Goal: Task Accomplishment & Management: Use online tool/utility

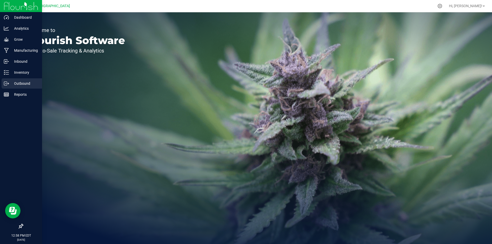
click at [9, 83] on p "Outbound" at bounding box center [24, 84] width 31 height 6
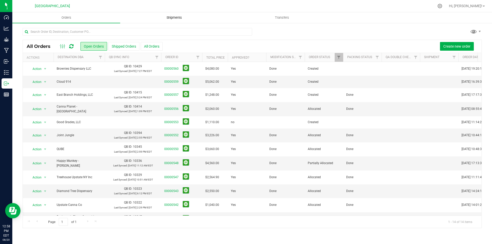
click at [176, 20] on span "Shipments" at bounding box center [174, 17] width 29 height 5
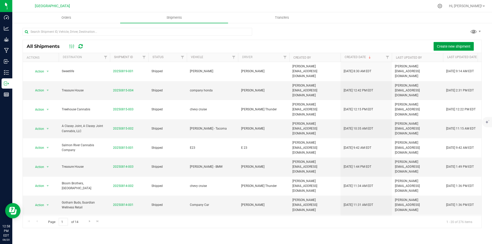
click at [443, 46] on span "Create new shipment" at bounding box center [454, 46] width 34 height 4
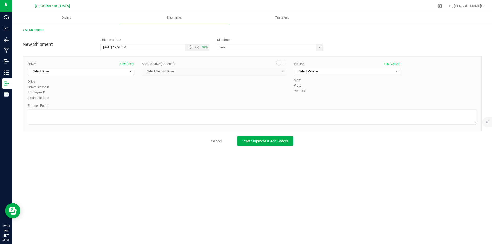
click at [77, 70] on span "Select Driver" at bounding box center [78, 71] width 100 height 7
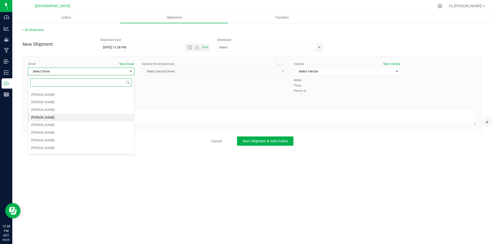
scroll to position [80, 0]
click at [61, 127] on li "[PERSON_NAME] Thunder" at bounding box center [81, 127] width 106 height 8
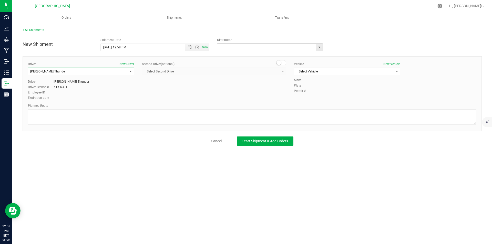
click at [246, 47] on input "text" at bounding box center [266, 47] width 96 height 7
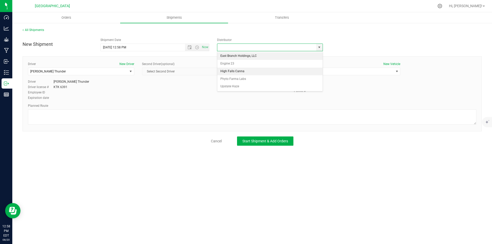
click at [234, 70] on li "High Falls Canna" at bounding box center [270, 72] width 105 height 8
type input "High Falls Canna"
click at [319, 72] on span "Select Vehicle" at bounding box center [344, 71] width 100 height 7
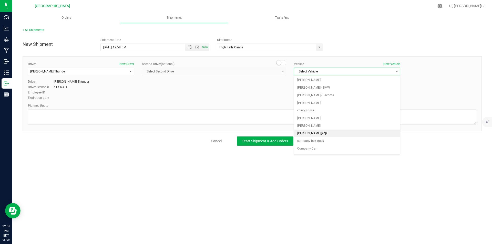
scroll to position [56, 0]
click at [318, 107] on li "company honda" at bounding box center [347, 108] width 106 height 8
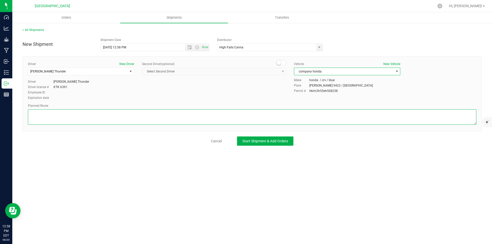
click at [300, 115] on textarea at bounding box center [252, 117] width 449 height 15
type textarea "gps"
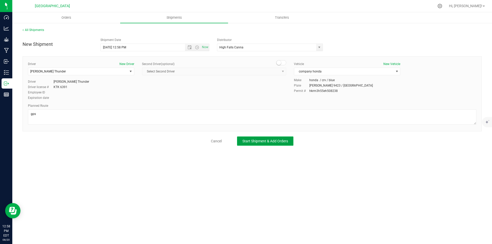
click at [274, 144] on button "Start Shipment & Add Orders" at bounding box center [265, 141] width 56 height 9
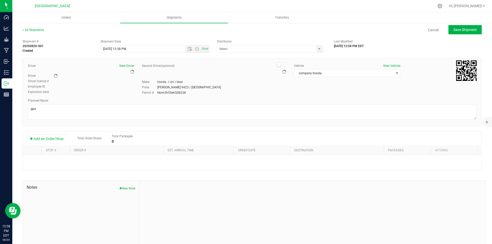
type input "High Falls Canna"
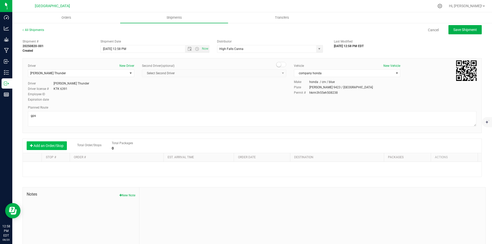
click at [49, 144] on button "Add an Order/Stop" at bounding box center [47, 146] width 40 height 9
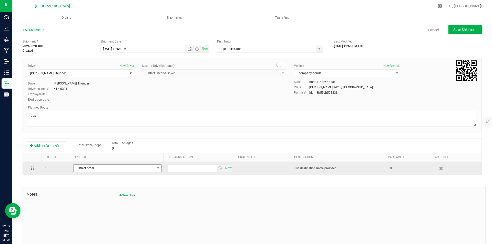
click at [122, 170] on span "Select order" at bounding box center [115, 168] width 82 height 7
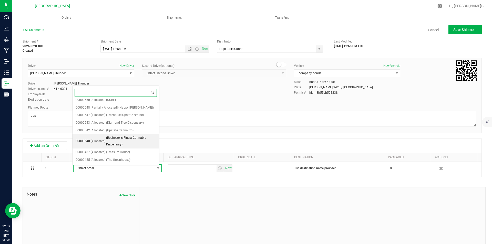
scroll to position [55, 0]
click at [121, 128] on span "(Upstate Canna Co)" at bounding box center [119, 130] width 27 height 7
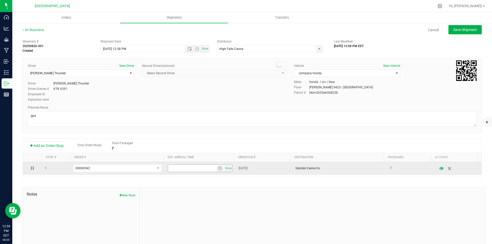
click at [218, 170] on span "select" at bounding box center [220, 168] width 4 height 4
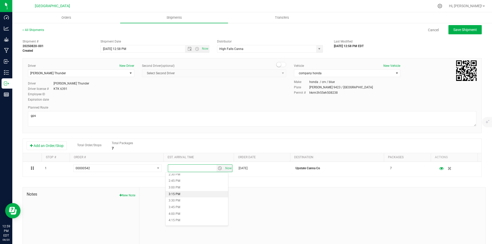
scroll to position [410, 0]
click at [188, 185] on li "3:45 PM" at bounding box center [197, 182] width 63 height 7
click at [461, 26] on button "Save Shipment" at bounding box center [465, 29] width 33 height 9
type input "[DATE] 4:58 PM"
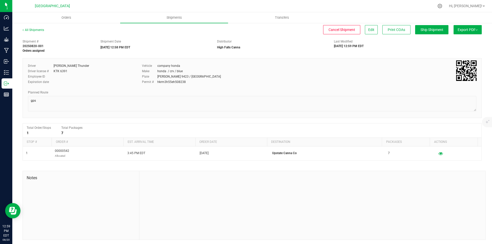
click at [471, 32] on button "Export PDF" at bounding box center [468, 29] width 28 height 9
click at [462, 57] on div "NY Manifest" at bounding box center [467, 57] width 47 height 4
click at [423, 26] on button "Ship Shipment" at bounding box center [432, 29] width 33 height 9
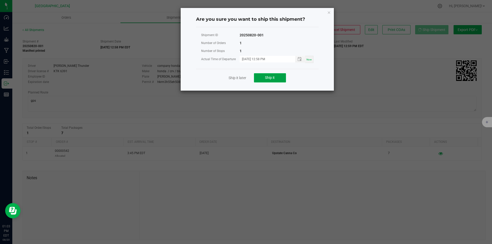
click at [272, 80] on button "Ship it" at bounding box center [270, 77] width 32 height 9
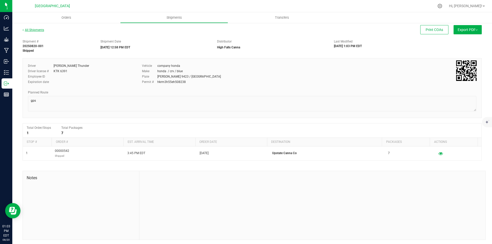
click at [36, 28] on link "All Shipments" at bounding box center [34, 30] width 22 height 4
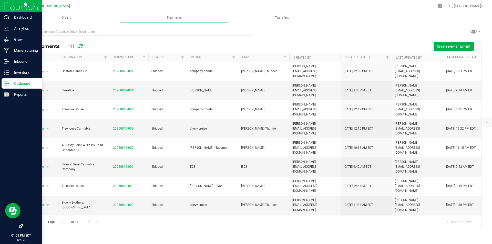
click at [4, 9] on img at bounding box center [21, 6] width 34 height 12
